Goal: Task Accomplishment & Management: Manage account settings

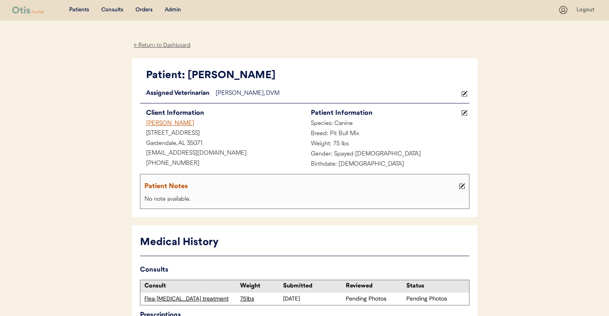
click at [173, 13] on div "Admin" at bounding box center [173, 10] width 16 height 8
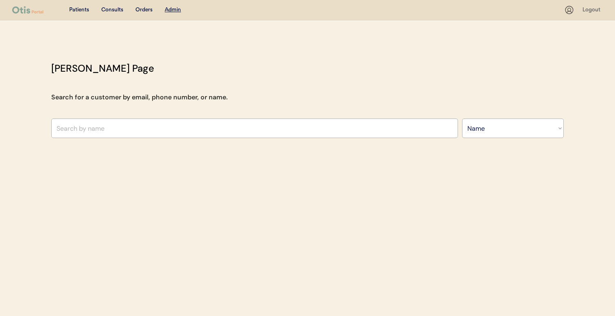
select select ""Name""
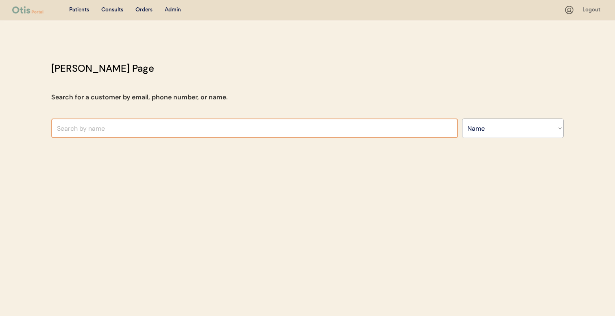
click at [149, 130] on input "text" at bounding box center [254, 128] width 407 height 20
paste input "Lauryn Pack"
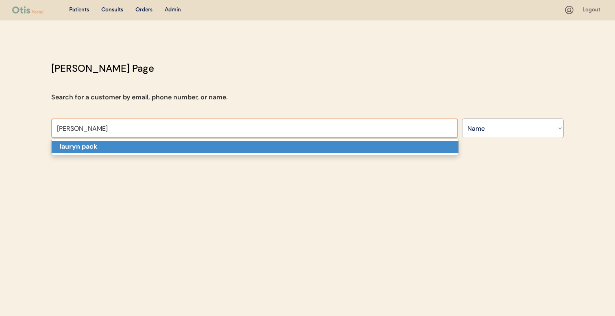
click at [142, 145] on p "lauryn pack" at bounding box center [255, 147] width 407 height 12
type input "lauryn pack"
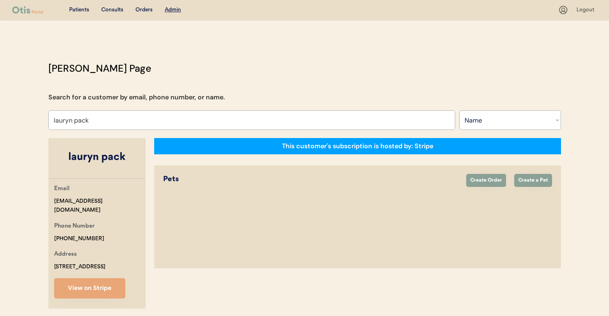
select select "true"
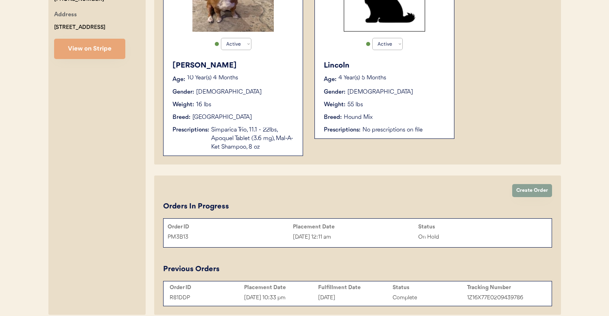
scroll to position [218, 0]
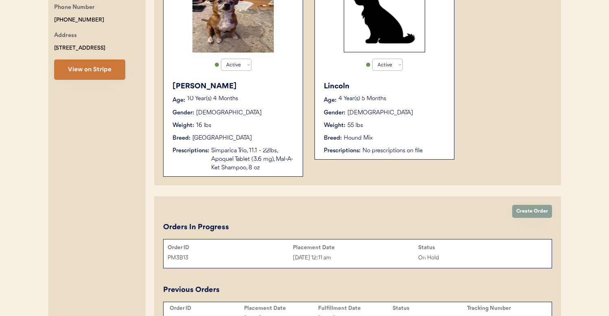
type input "lauryn pack"
click at [95, 70] on button "View on Stripe" at bounding box center [89, 69] width 71 height 20
click at [265, 250] on div "Order ID" at bounding box center [230, 247] width 125 height 7
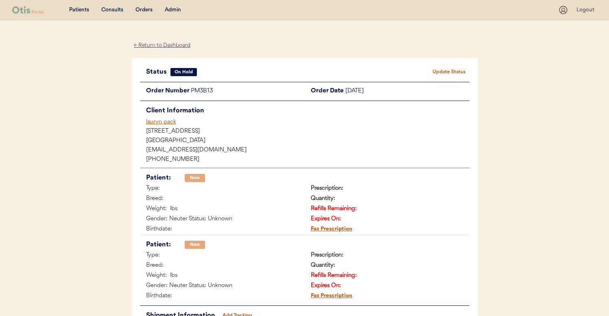
click at [179, 120] on div "lauryn pack" at bounding box center [307, 122] width 323 height 9
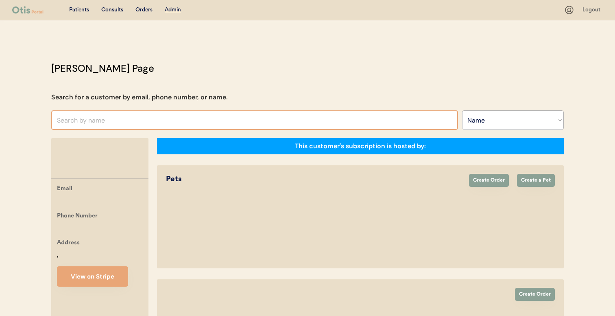
select select ""Name""
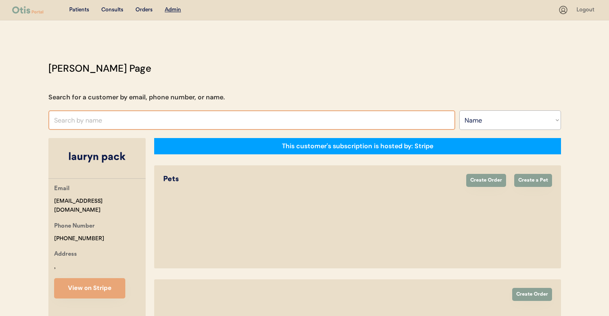
select select "true"
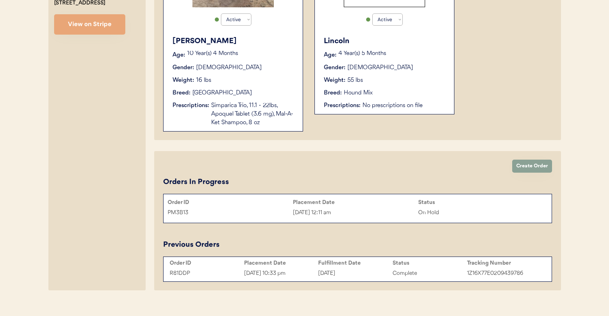
scroll to position [220, 0]
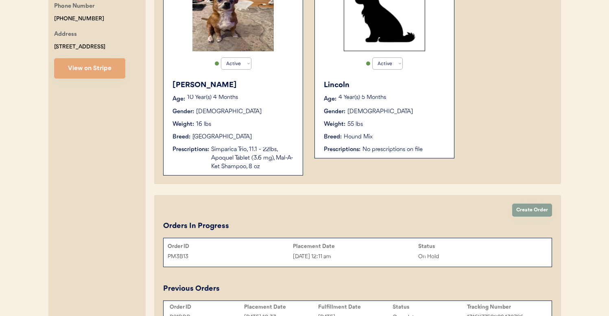
click at [237, 152] on div "Simparica Trio, 11.1 - 22lbs, Apoquel Tablet (3.6 mg), Mal-A-Ket Shampoo, 8 oz" at bounding box center [252, 158] width 83 height 26
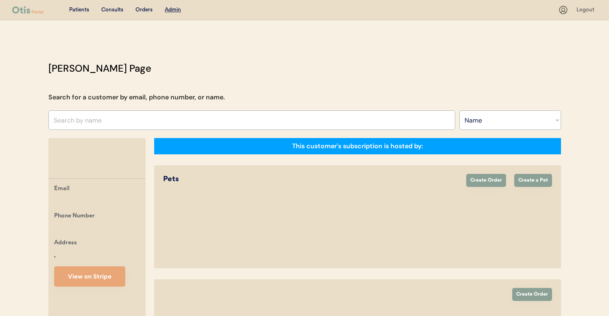
select select ""Name""
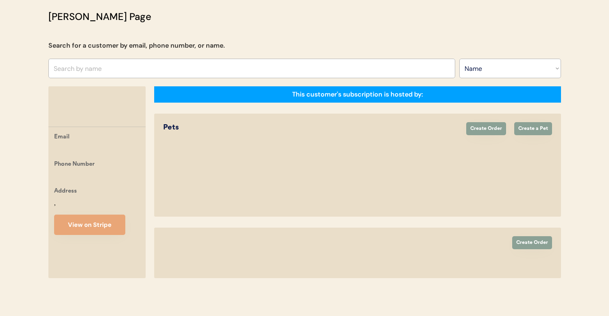
select select "true"
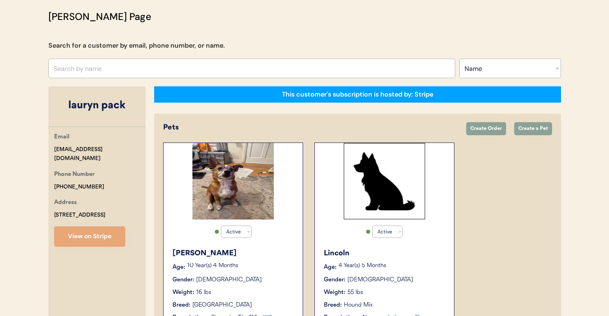
click at [260, 248] on div "Nixon" at bounding box center [234, 253] width 122 height 11
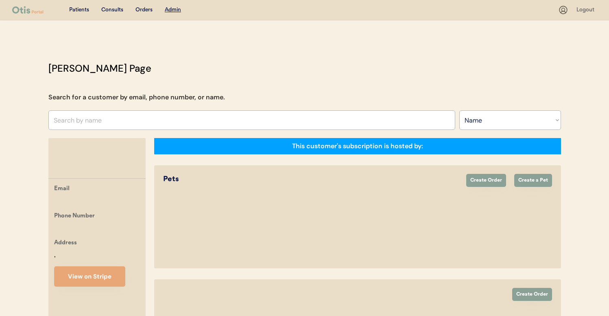
select select ""Name""
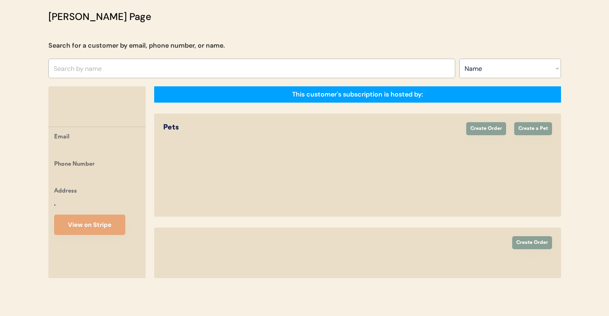
select select "true"
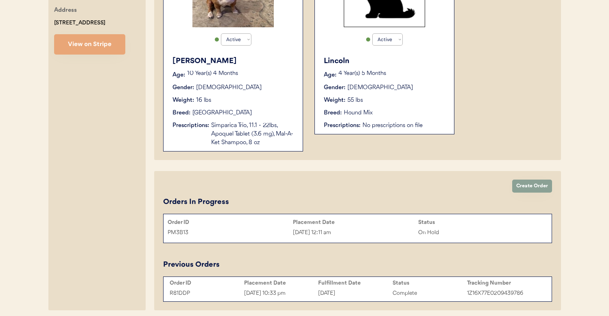
scroll to position [276, 0]
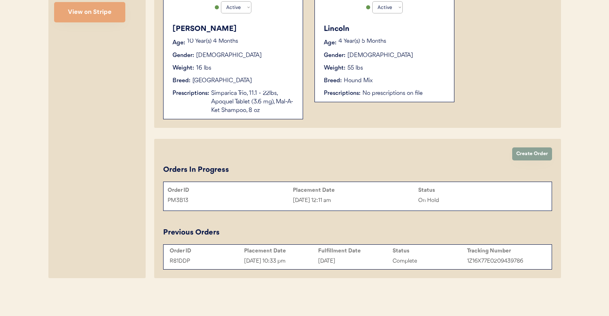
click at [374, 197] on div "Sep 1, 2025 12:11 am" at bounding box center [355, 200] width 125 height 9
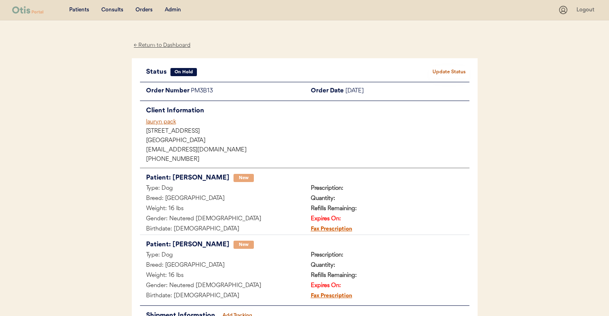
click at [450, 72] on button "Update Status" at bounding box center [449, 71] width 41 height 11
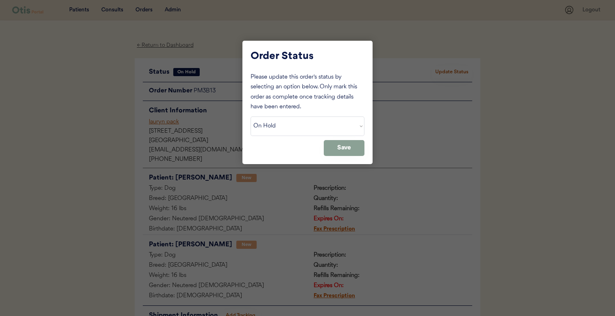
click at [332, 121] on select "Status On Hold New In Progress Complete Pending HW Consent Canceled" at bounding box center [308, 126] width 114 height 20
select select ""new""
click at [251, 116] on select "Status On Hold New In Progress Complete Pending HW Consent Canceled" at bounding box center [308, 126] width 114 height 20
click at [355, 151] on button "Save" at bounding box center [344, 148] width 41 height 16
